Goal: Register for event/course: Sign up to attend an event or enroll in a course

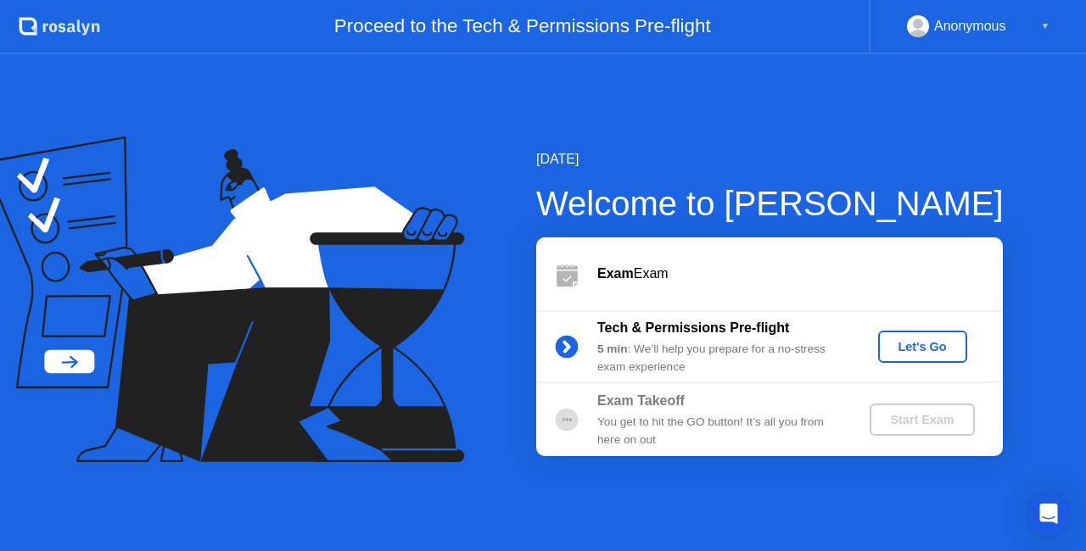
click at [952, 351] on div "Let's Go" at bounding box center [922, 347] width 75 height 14
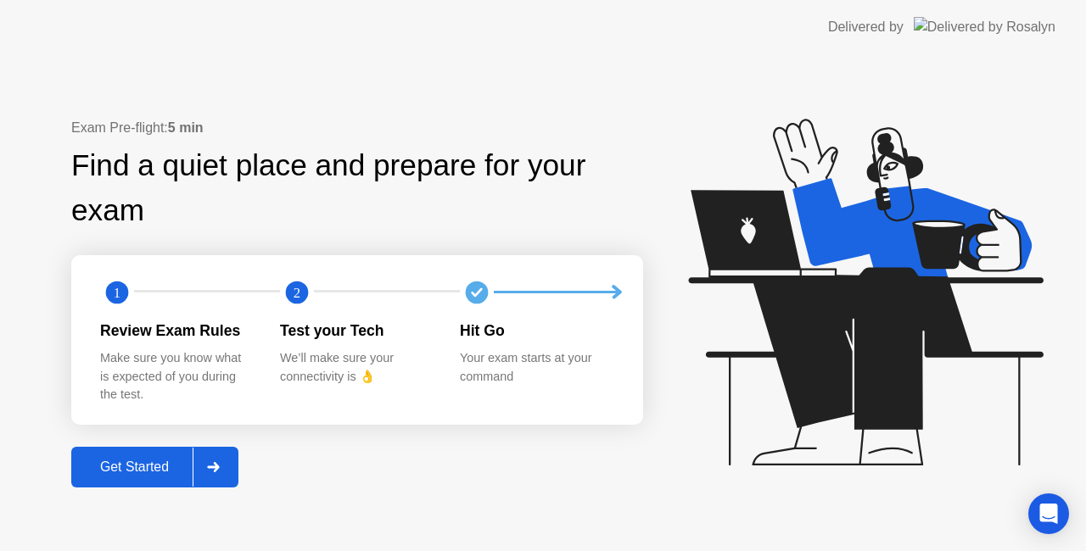
click at [158, 473] on div "Get Started" at bounding box center [134, 467] width 116 height 15
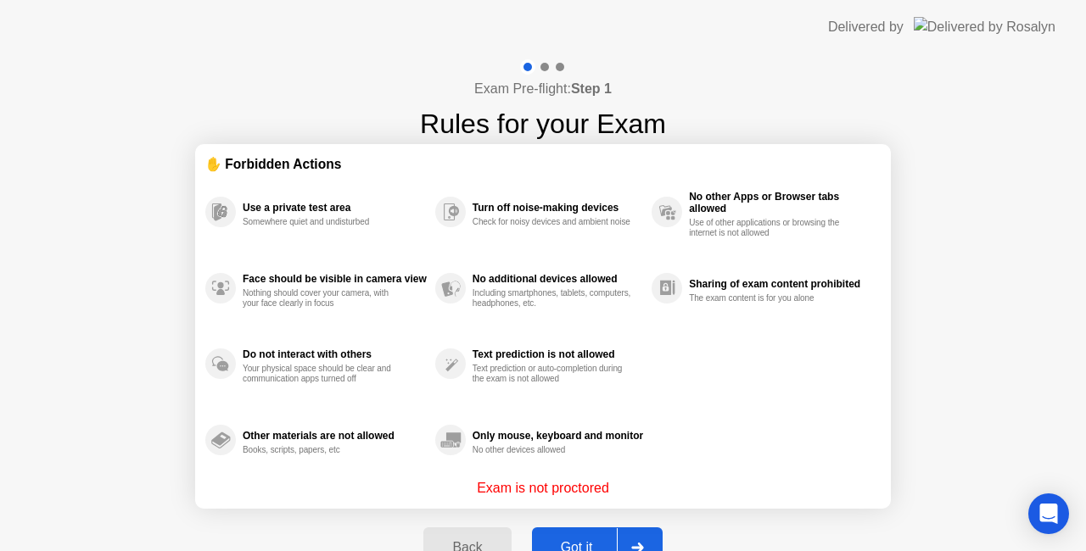
click at [582, 537] on button "Got it" at bounding box center [597, 548] width 131 height 41
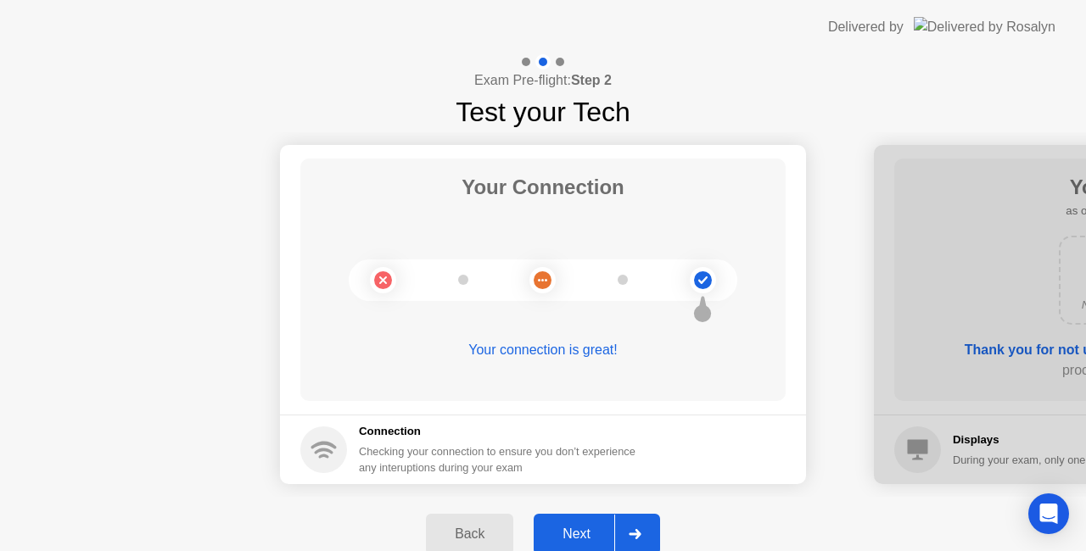
click at [568, 533] on div "Next" at bounding box center [576, 534] width 75 height 15
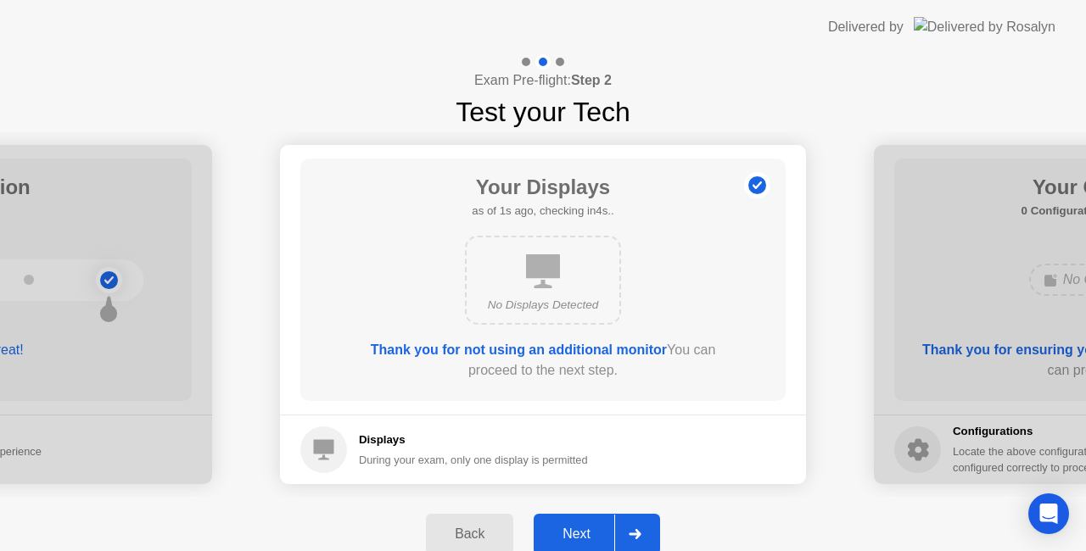
click at [568, 533] on div "Next" at bounding box center [576, 534] width 75 height 15
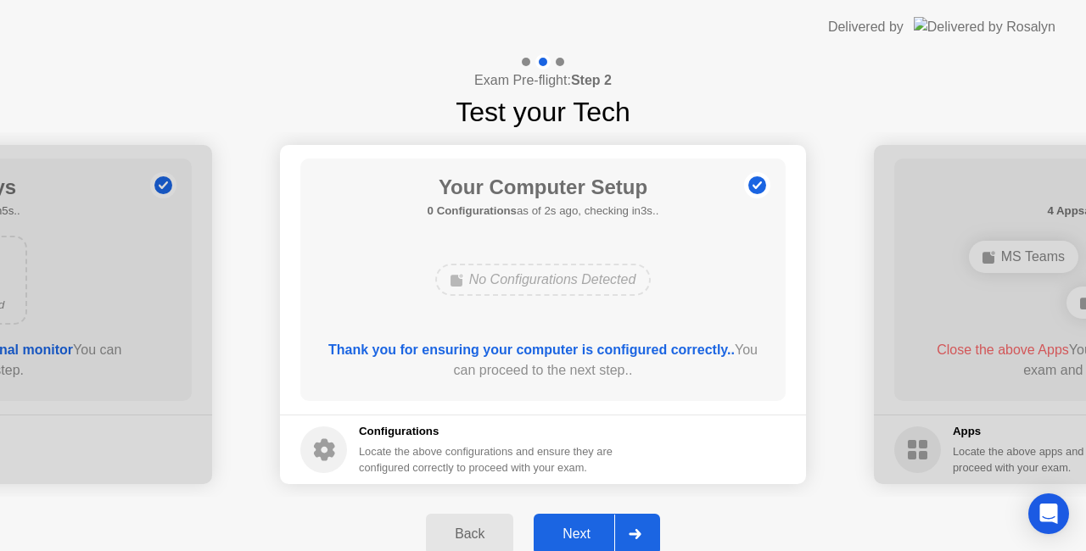
click at [568, 533] on div "Next" at bounding box center [576, 534] width 75 height 15
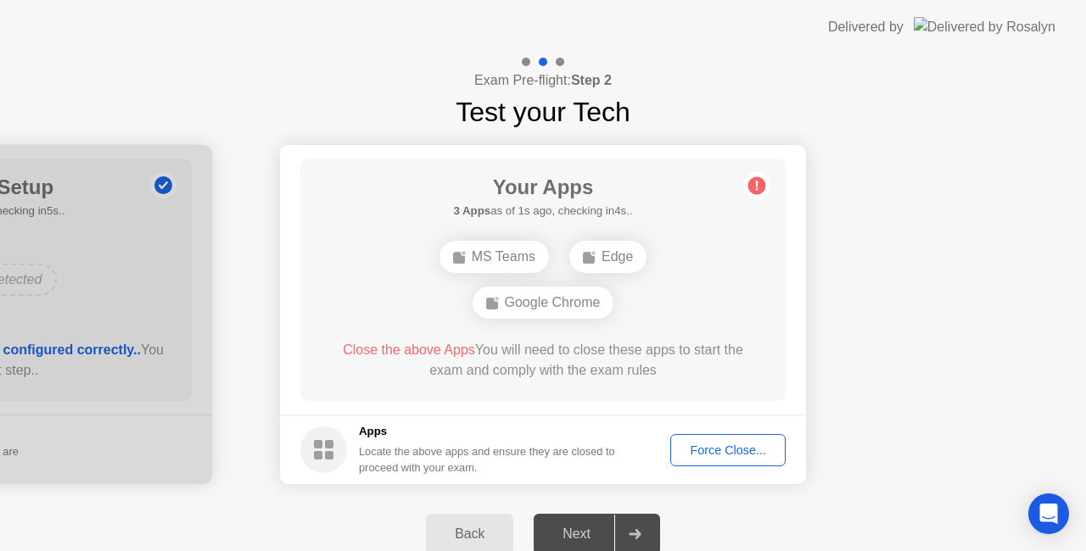
drag, startPoint x: 860, startPoint y: 349, endPoint x: 719, endPoint y: 455, distance: 176.2
click at [719, 455] on div "Force Close..." at bounding box center [727, 451] width 103 height 14
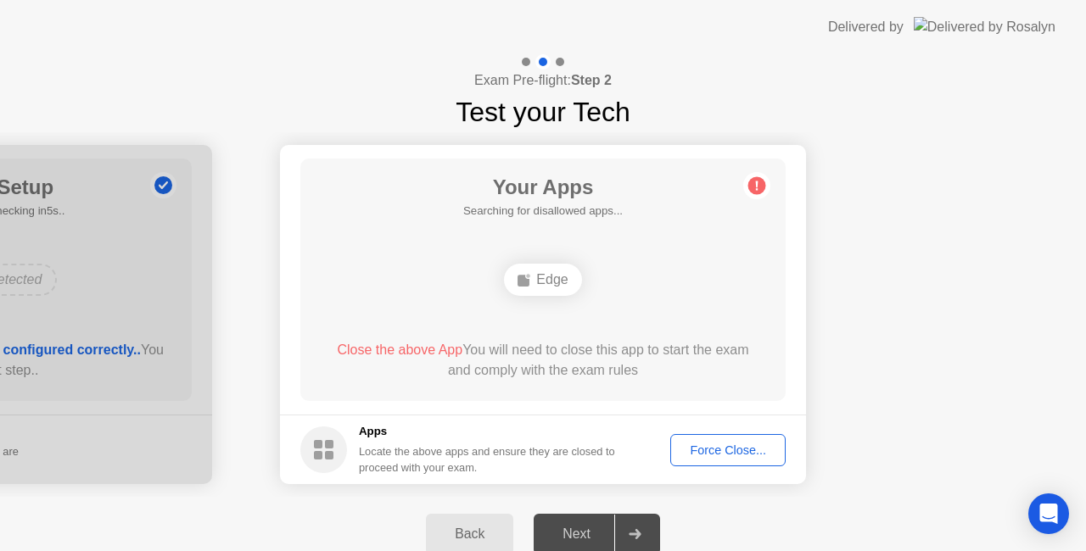
click at [723, 444] on div "Force Close..." at bounding box center [727, 451] width 103 height 14
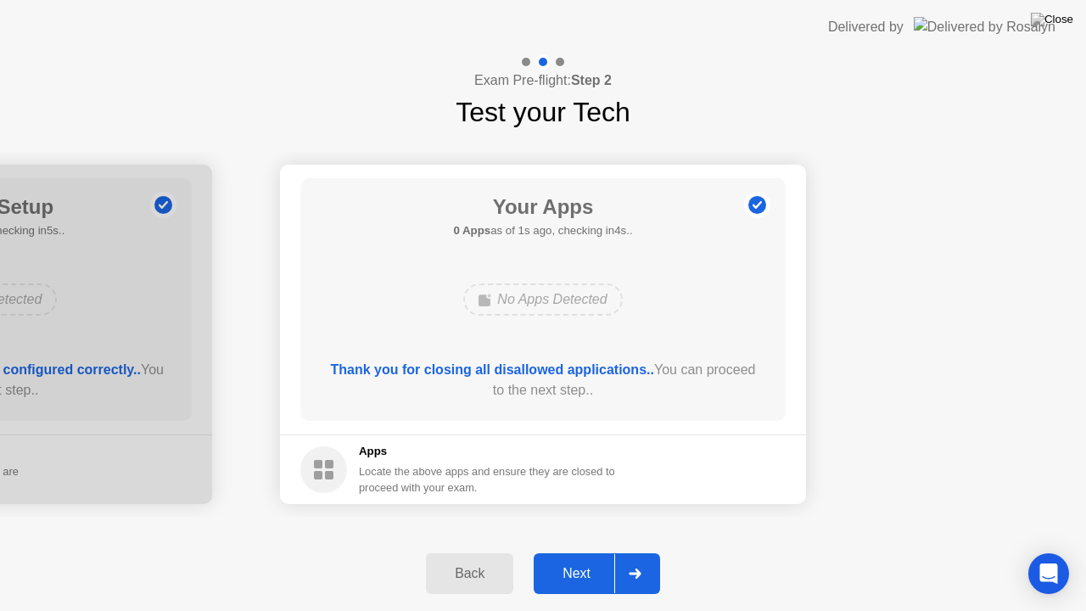
click at [589, 550] on div "Next" at bounding box center [576, 573] width 75 height 15
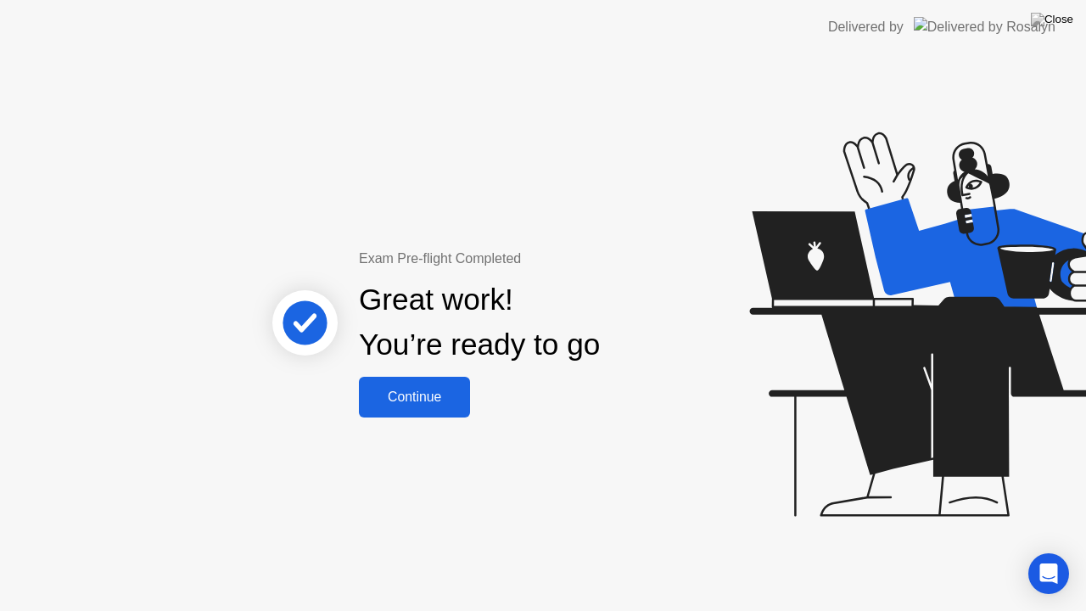
click at [418, 396] on div "Continue" at bounding box center [414, 396] width 101 height 15
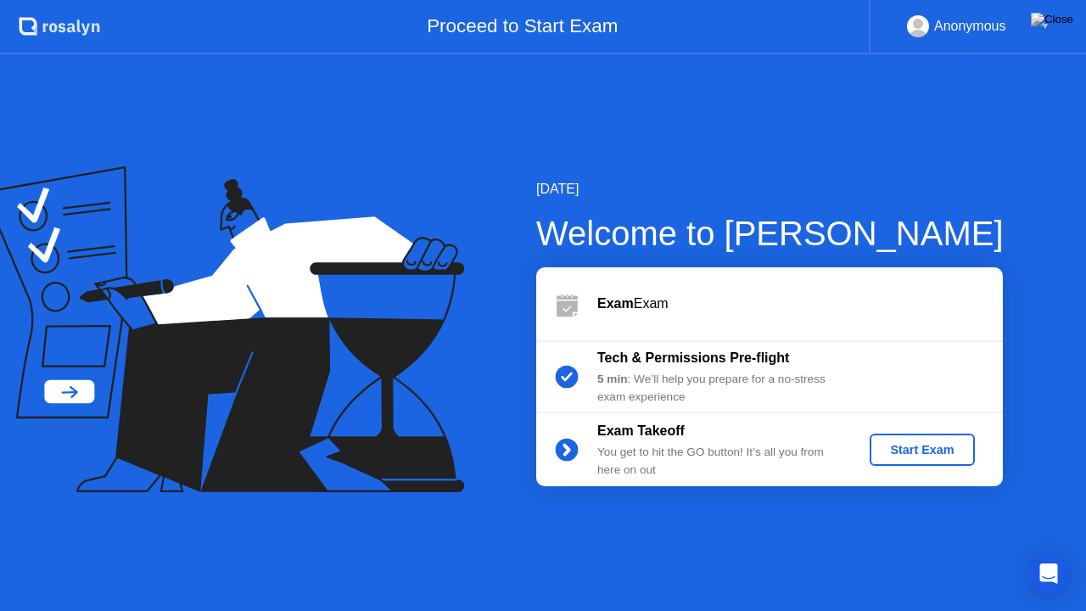
click at [950, 453] on div "Start Exam" at bounding box center [921, 450] width 91 height 14
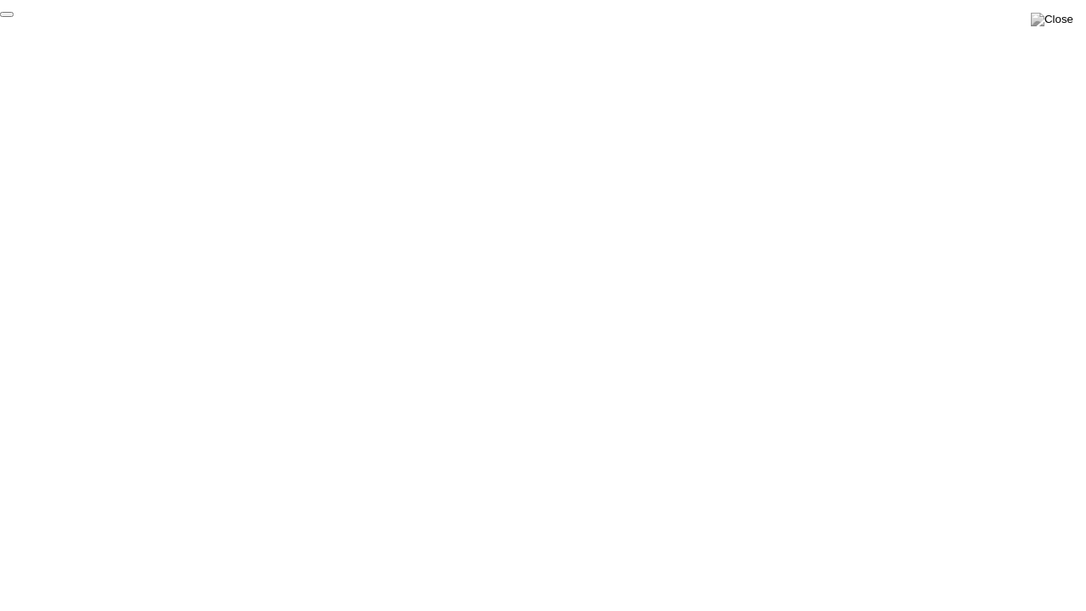
click div "End Proctoring Session"
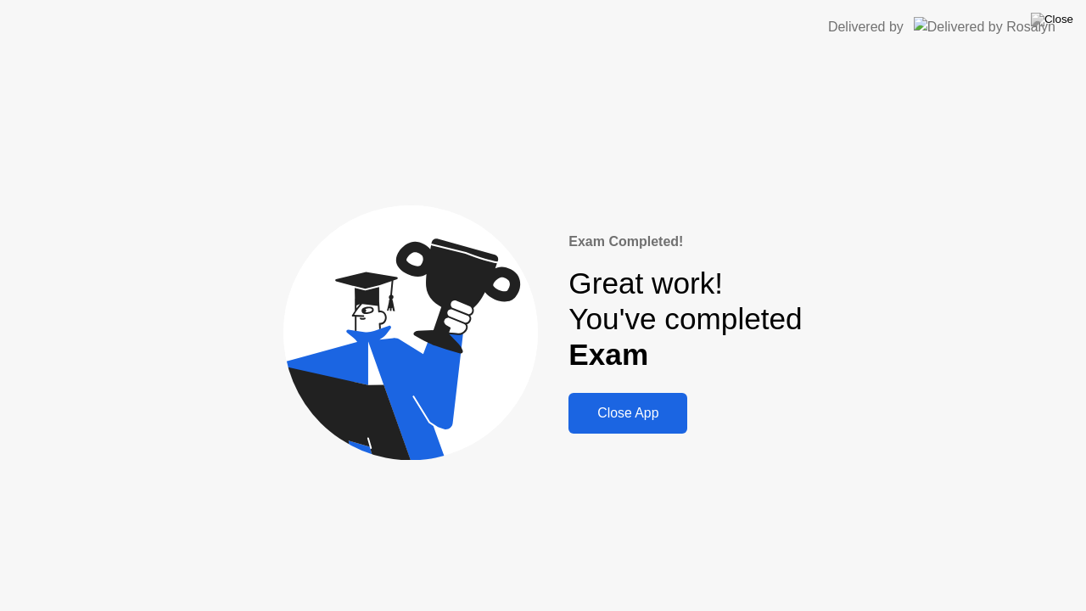
click at [617, 417] on div "Close App" at bounding box center [627, 412] width 109 height 15
